Goal: Task Accomplishment & Management: Use online tool/utility

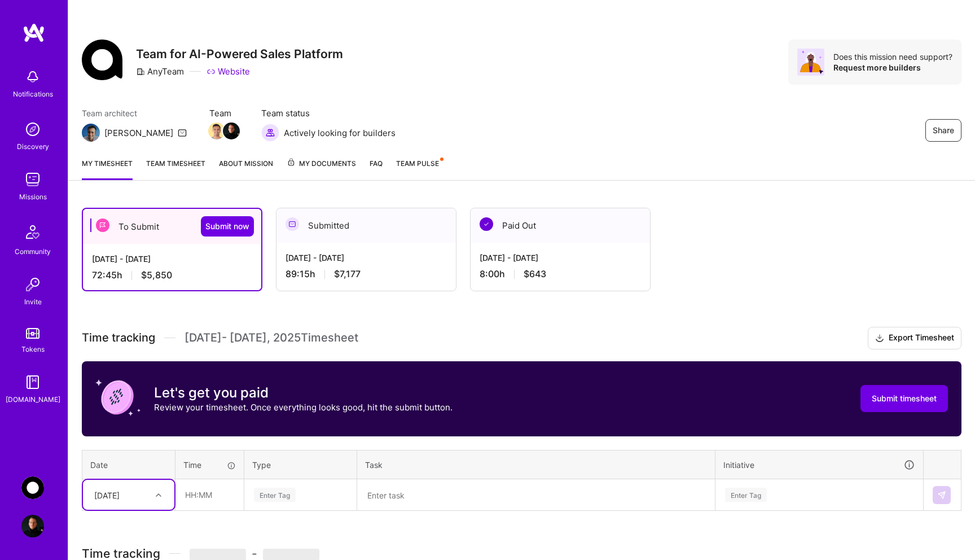
scroll to position [89, 0]
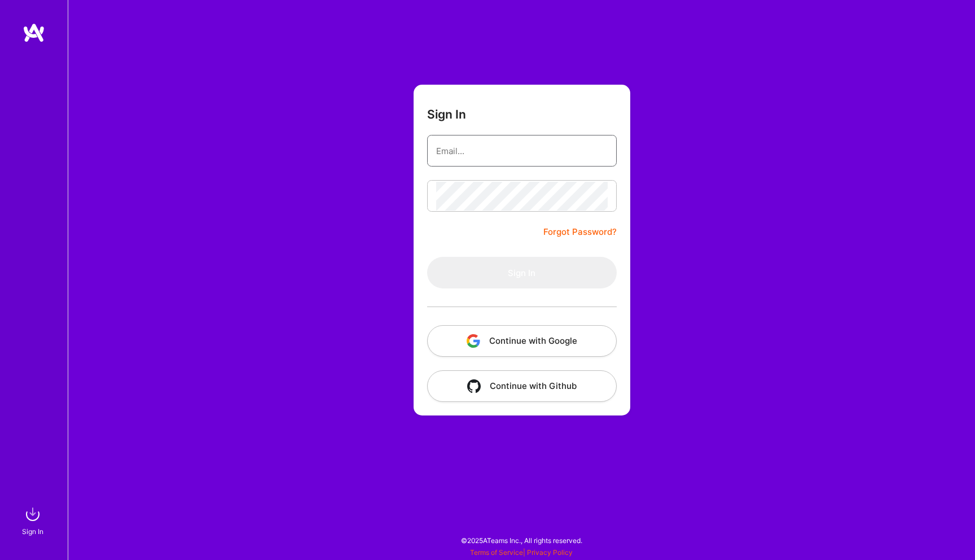
click at [523, 154] on input "email" at bounding box center [522, 151] width 172 height 29
type input "[PERSON_NAME][EMAIL_ADDRESS][PERSON_NAME][DOMAIN_NAME]"
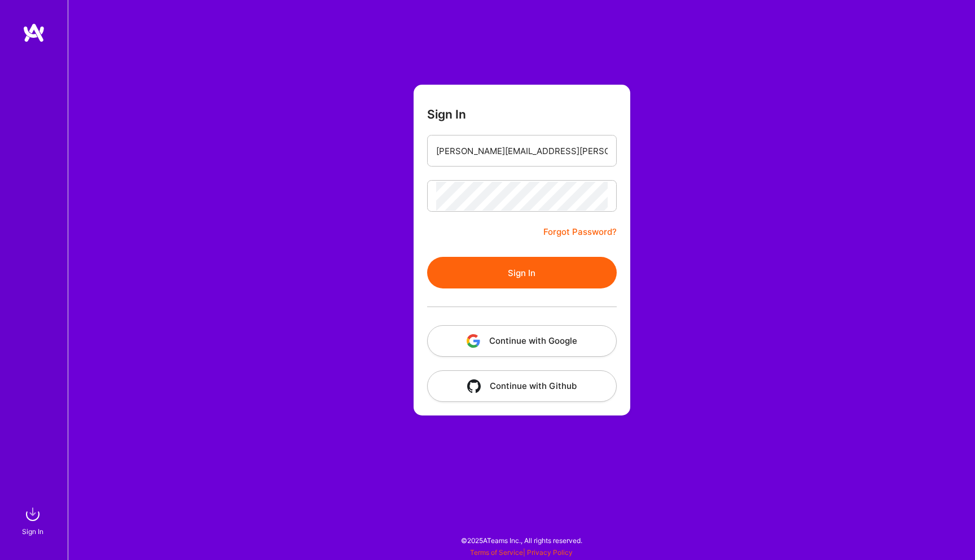
click at [523, 278] on button "Sign In" at bounding box center [522, 273] width 190 height 32
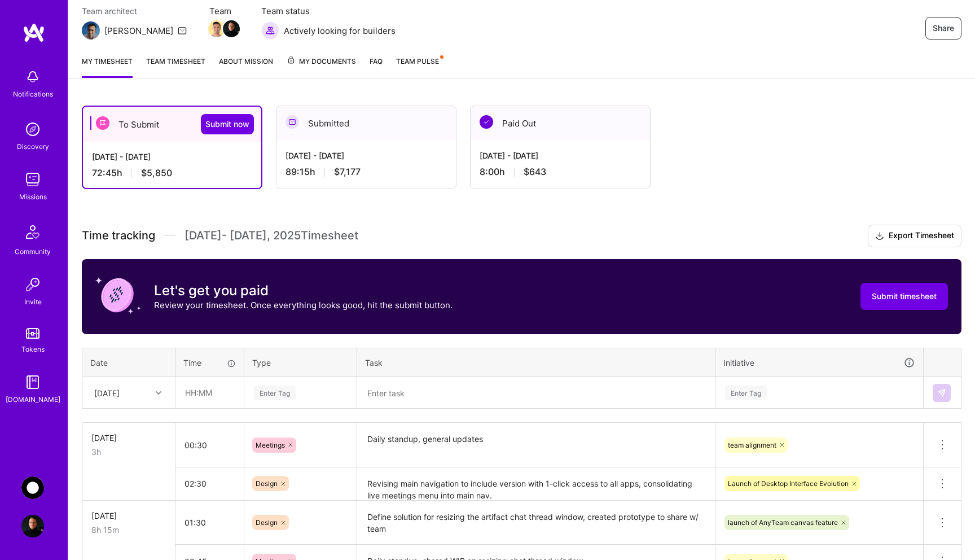
scroll to position [87, 0]
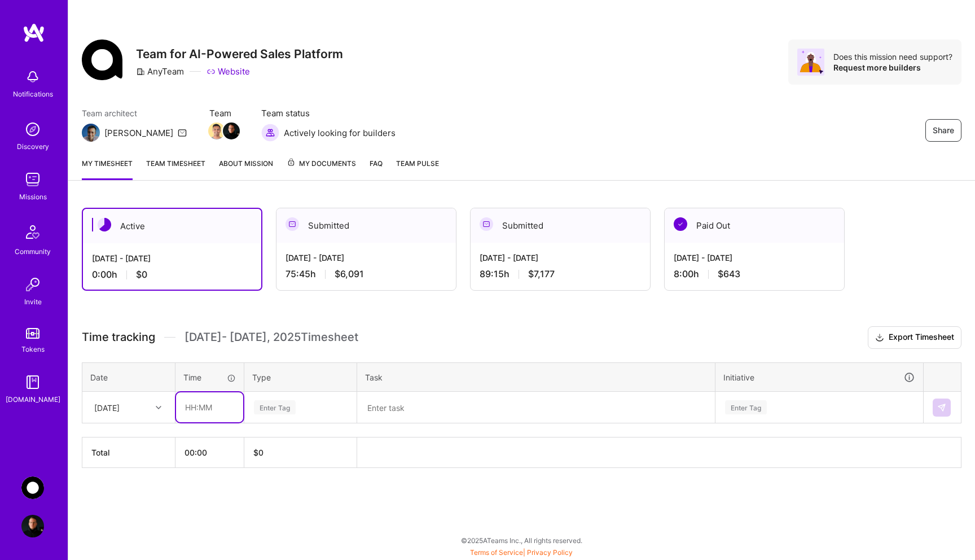
click at [216, 407] on input "text" at bounding box center [209, 407] width 67 height 30
type input "00:45"
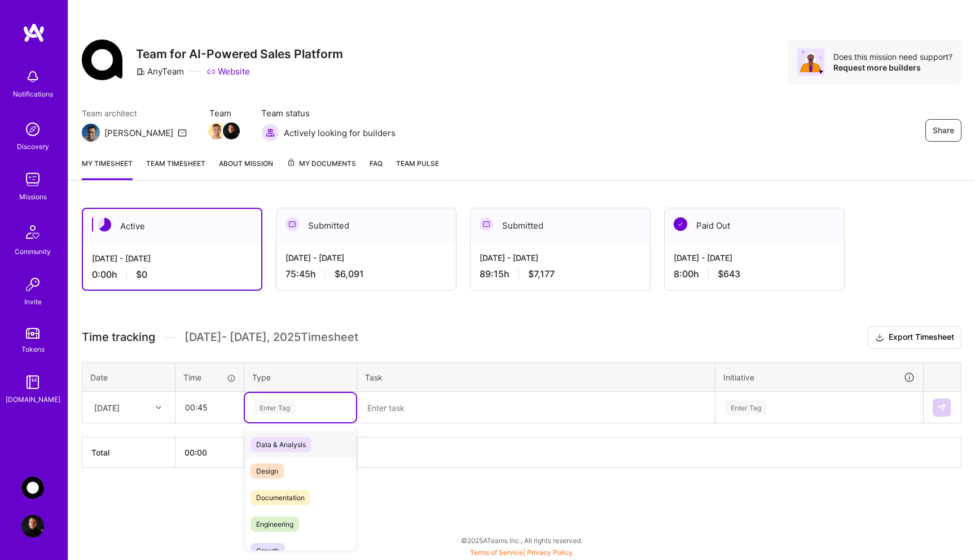
click at [287, 407] on div "Enter Tag" at bounding box center [275, 406] width 42 height 17
click at [291, 466] on div "Design" at bounding box center [300, 471] width 111 height 27
click at [439, 412] on textarea at bounding box center [536, 407] width 356 height 29
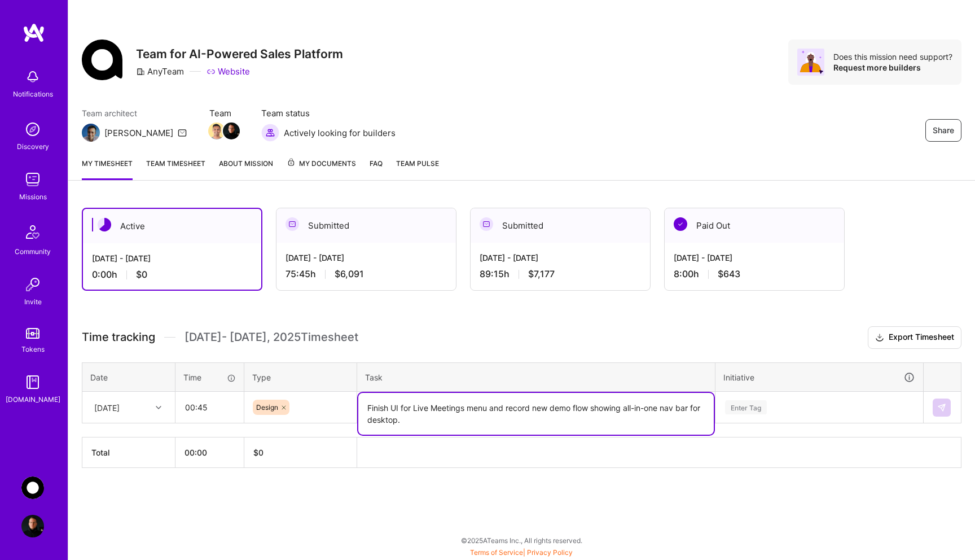
type textarea "Finish UI for Live Meetings menu and record new demo flow showing all-in-one na…"
click at [751, 409] on div "Enter Tag" at bounding box center [819, 407] width 207 height 29
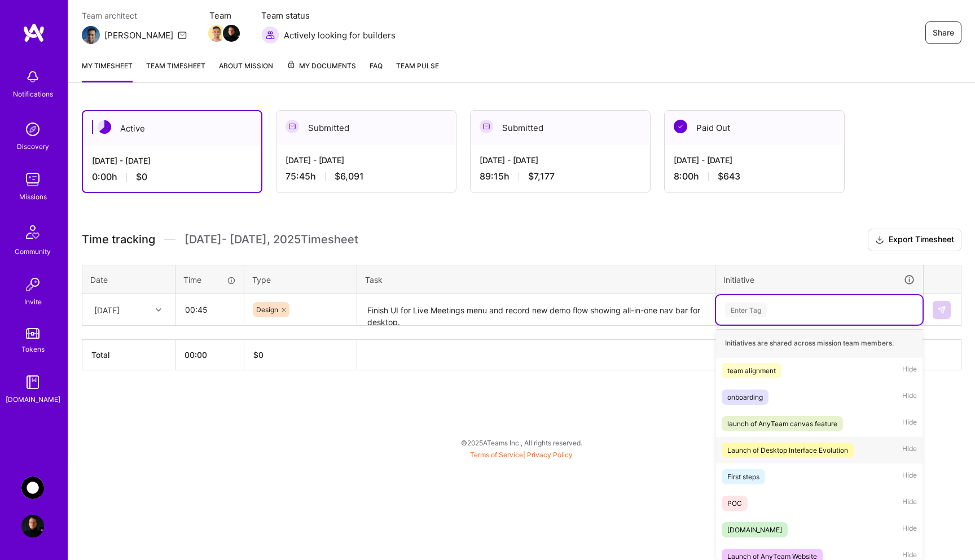
click at [775, 447] on div "Launch of Desktop Interface Evolution" at bounding box center [787, 450] width 121 height 12
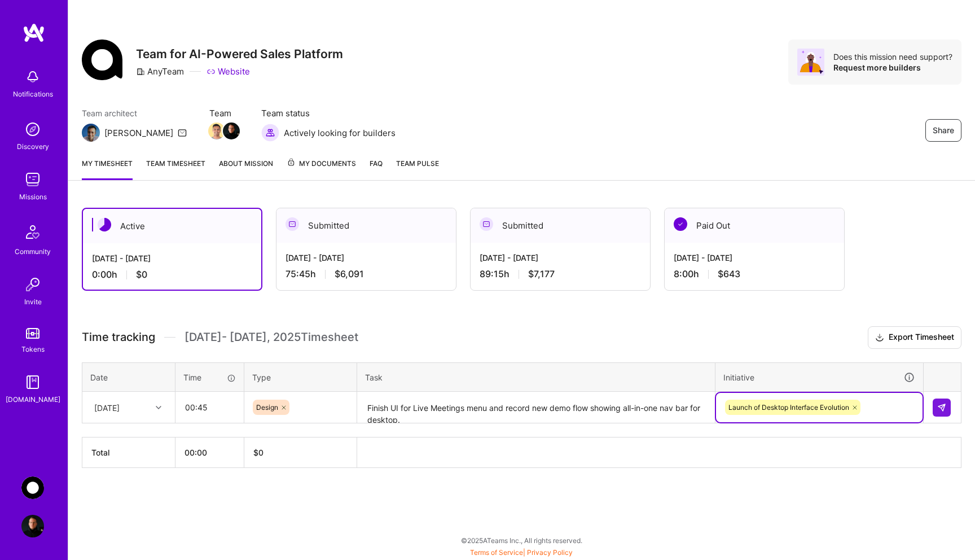
scroll to position [0, 0]
click at [941, 407] on img at bounding box center [941, 407] width 9 height 9
